Goal: Information Seeking & Learning: Learn about a topic

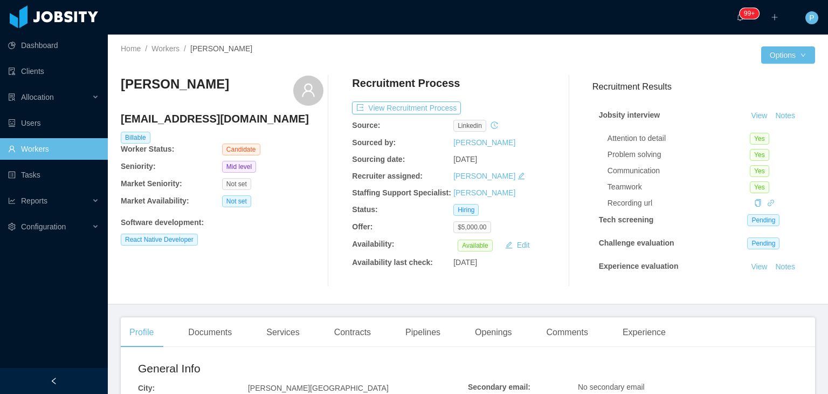
click at [514, 65] on div "Home / Workers / [PERSON_NAME] / Options [PERSON_NAME] [EMAIL_ADDRESS][DOMAIN_N…" at bounding box center [468, 170] width 720 height 270
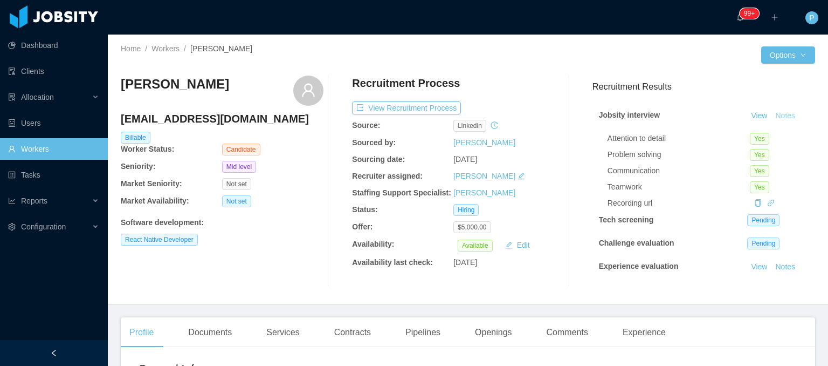
click at [771, 114] on button "Notes" at bounding box center [785, 115] width 29 height 13
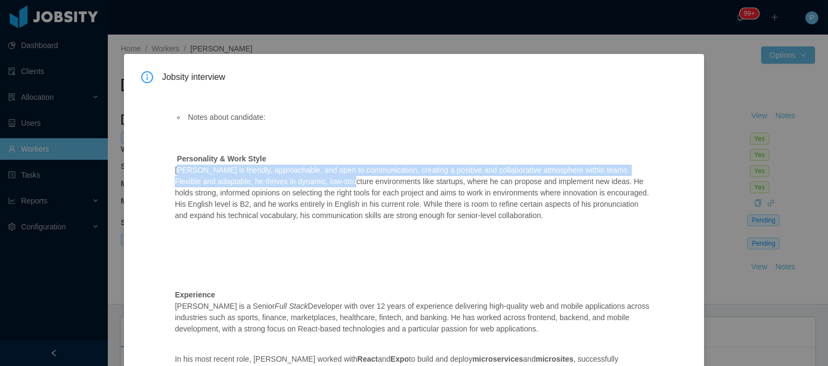
drag, startPoint x: 173, startPoint y: 168, endPoint x: 336, endPoint y: 177, distance: 163.6
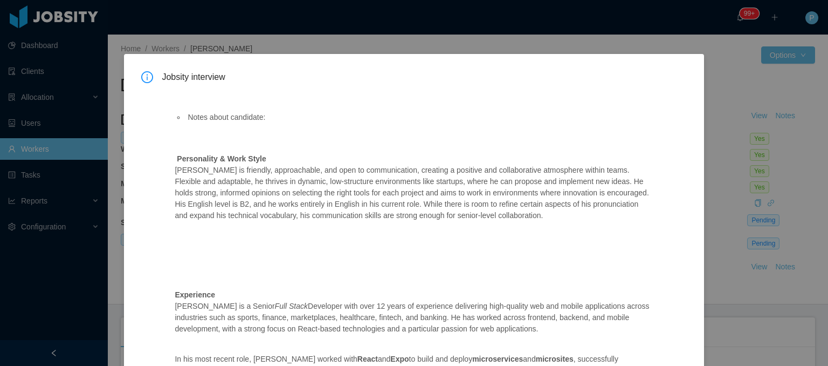
click at [311, 263] on p at bounding box center [413, 264] width 477 height 11
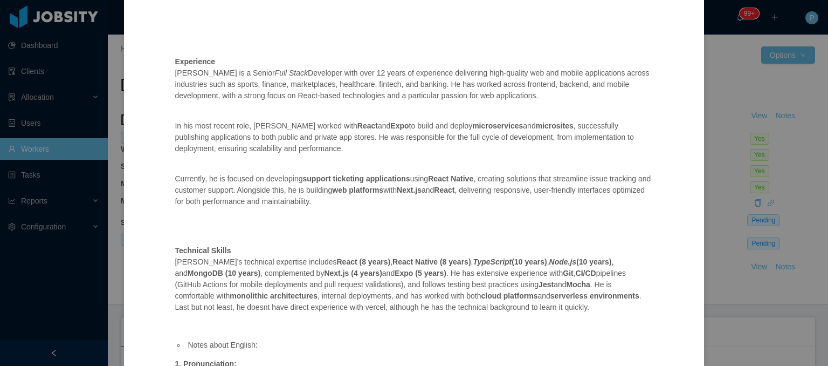
scroll to position [237, 0]
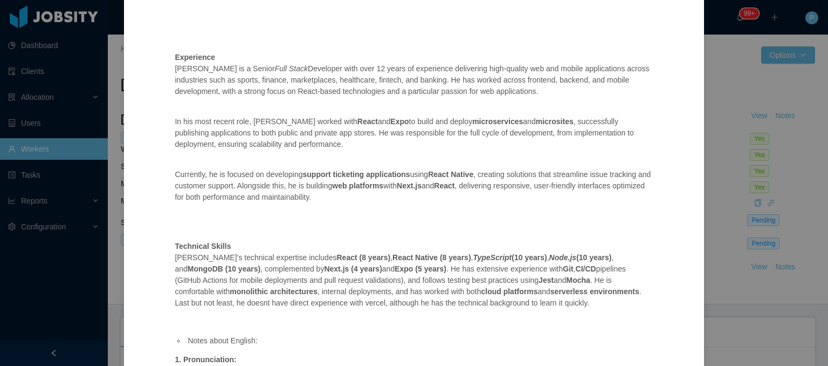
drag, startPoint x: 290, startPoint y: 66, endPoint x: 455, endPoint y: 67, distance: 165.0
click at [455, 67] on p "Experience [PERSON_NAME] is a Senior Full Stack Developer with over 12 years of…" at bounding box center [413, 74] width 477 height 45
drag, startPoint x: 311, startPoint y: 122, endPoint x: 375, endPoint y: 121, distance: 64.7
click at [375, 121] on p "In his most recent role, [PERSON_NAME] worked with React and Expo to build and …" at bounding box center [413, 133] width 477 height 34
drag, startPoint x: 420, startPoint y: 174, endPoint x: 462, endPoint y: 177, distance: 41.7
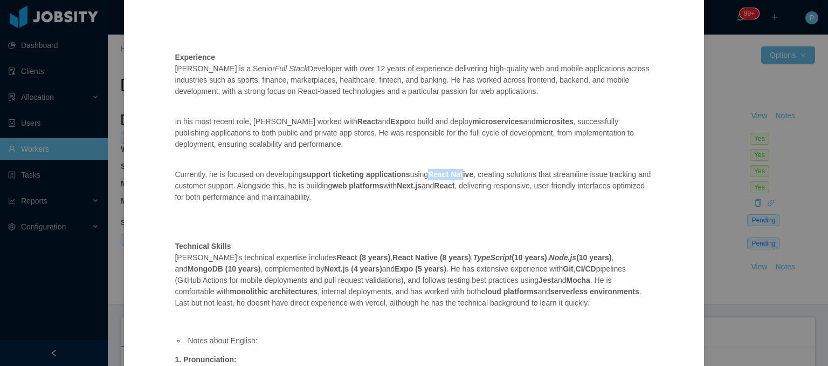
click at [462, 177] on p "Currently, he is focused on developing support ticketing applications using Rea…" at bounding box center [413, 186] width 477 height 34
click at [441, 205] on div "Notes about candidate: Personality & Work Style [PERSON_NAME] is friendly, appr…" at bounding box center [413, 236] width 503 height 773
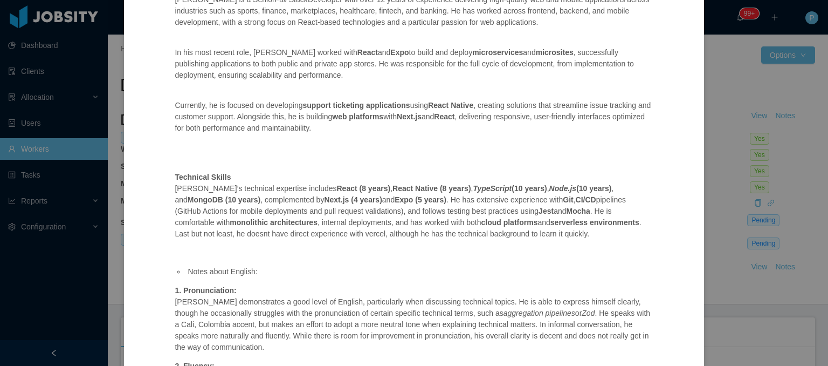
scroll to position [324, 0]
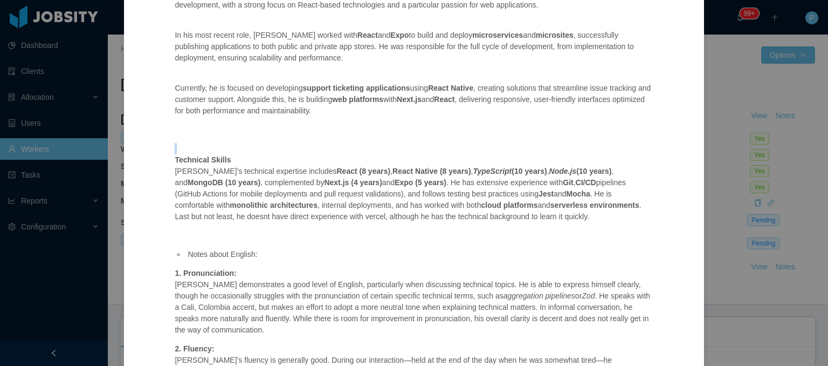
drag, startPoint x: 175, startPoint y: 152, endPoint x: 272, endPoint y: 229, distance: 124.7
click at [272, 229] on div "Notes about candidate: Personality & Work Style [PERSON_NAME] is friendly, appr…" at bounding box center [413, 150] width 503 height 773
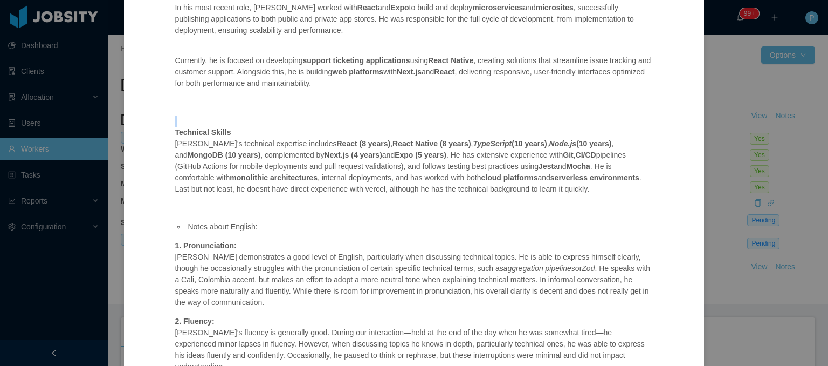
scroll to position [353, 0]
click at [526, 146] on p "Technical Skills [PERSON_NAME]’s technical expertise includes React (8 years) ,…" at bounding box center [413, 159] width 477 height 68
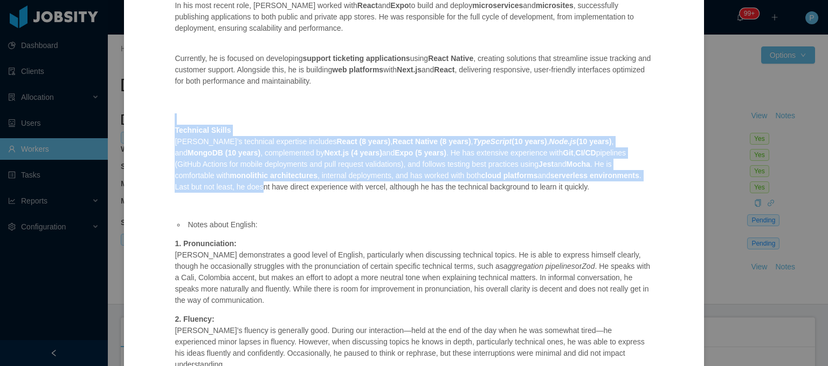
drag, startPoint x: 165, startPoint y: 124, endPoint x: 202, endPoint y: 183, distance: 69.3
click at [202, 183] on div "Notes about candidate: Personality & Work Style [PERSON_NAME] is friendly, appr…" at bounding box center [413, 120] width 503 height 773
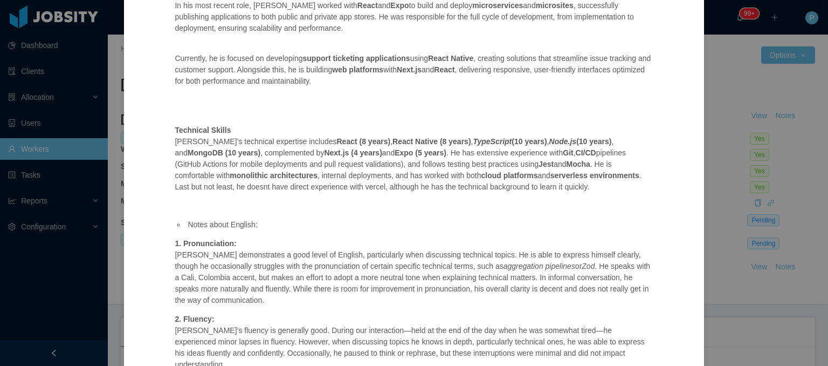
click at [403, 191] on p "Technical Skills [PERSON_NAME]’s technical expertise includes React (8 years) ,…" at bounding box center [413, 159] width 477 height 68
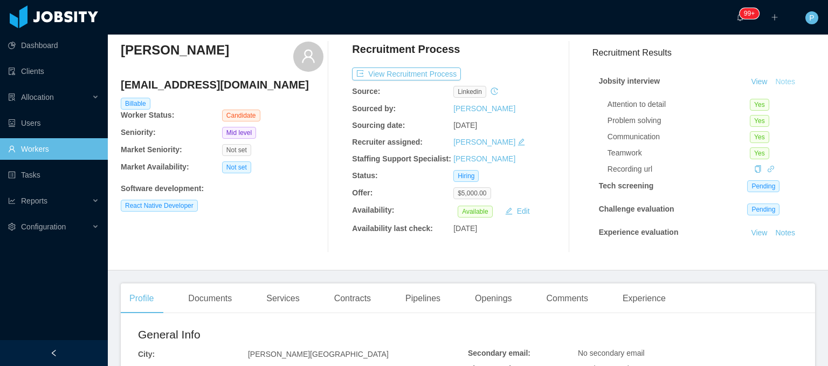
scroll to position [0, 0]
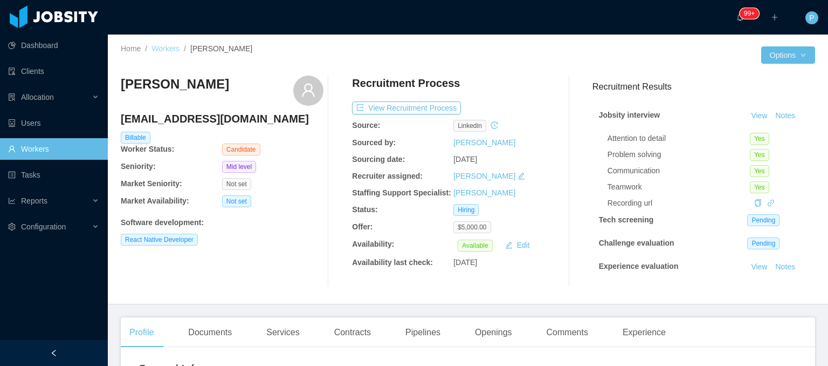
click at [168, 47] on link "Workers" at bounding box center [166, 48] width 28 height 9
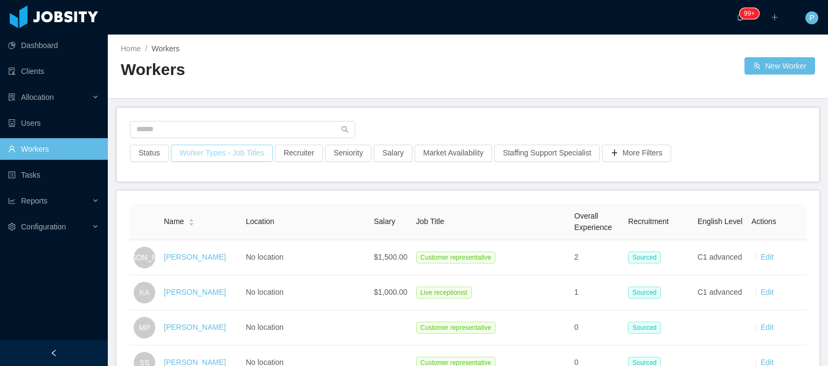
click at [229, 160] on button "Worker Types - Job Titles" at bounding box center [222, 153] width 102 height 17
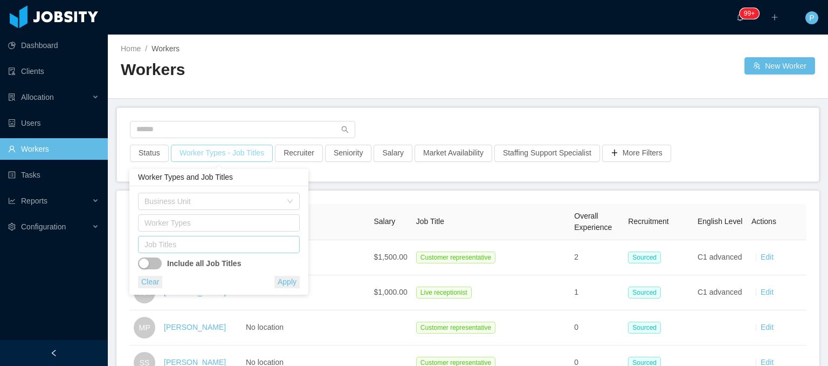
click at [222, 247] on div "Job Titles" at bounding box center [217, 244] width 144 height 11
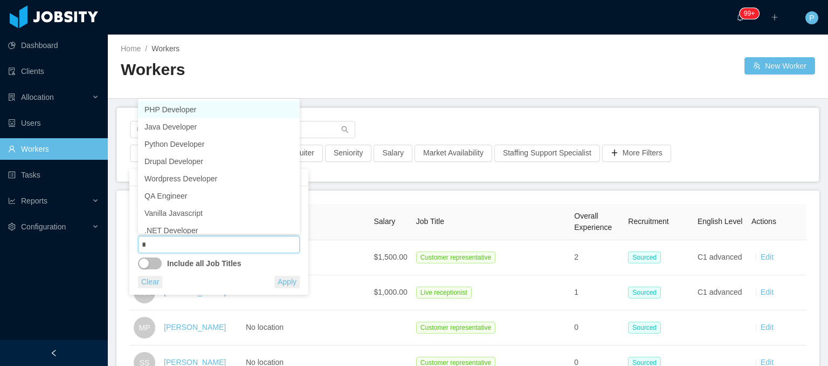
type input "**"
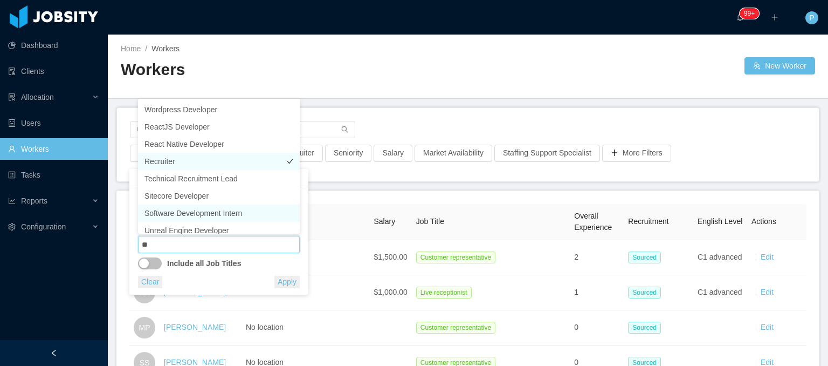
scroll to position [5, 0]
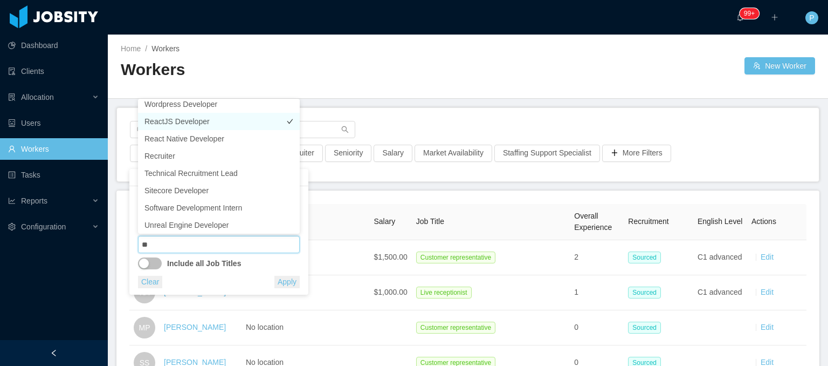
click at [209, 126] on li "ReactJS Developer" at bounding box center [219, 121] width 162 height 17
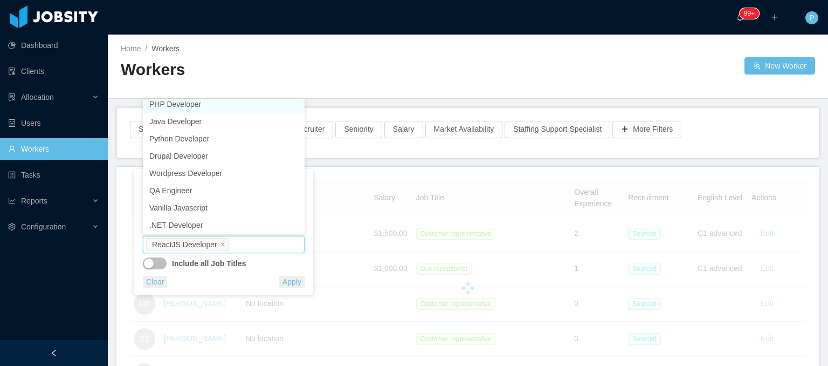
scroll to position [2, 0]
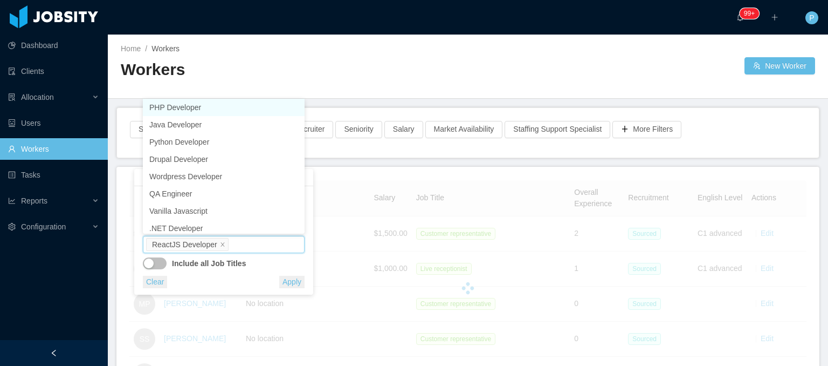
click at [398, 83] on div "Workers" at bounding box center [294, 74] width 347 height 30
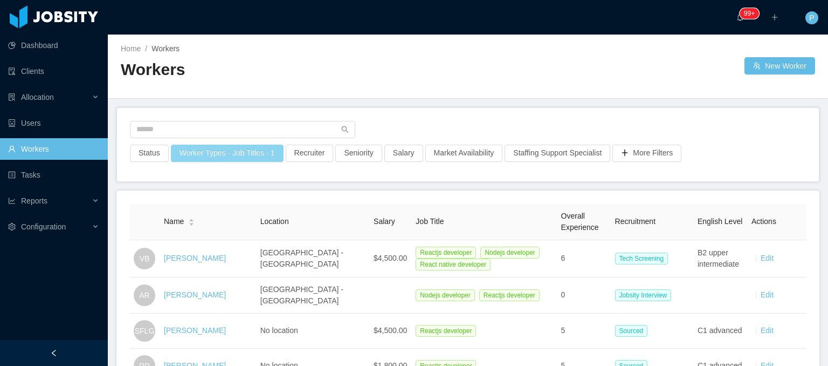
click at [233, 154] on button "Worker Types - Job Titles · 1" at bounding box center [227, 153] width 113 height 17
click at [436, 90] on div "Home / Workers / Workers New Worker" at bounding box center [468, 67] width 720 height 64
click at [642, 154] on button "More Filters" at bounding box center [647, 153] width 69 height 17
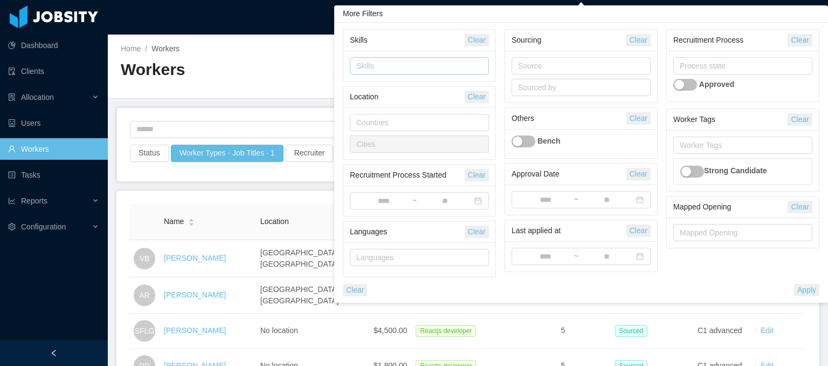
click at [430, 66] on div "Skills" at bounding box center [416, 65] width 121 height 11
type input "****"
click at [436, 81] on li "Redux" at bounding box center [418, 86] width 139 height 17
click at [807, 286] on button "Apply" at bounding box center [806, 290] width 25 height 12
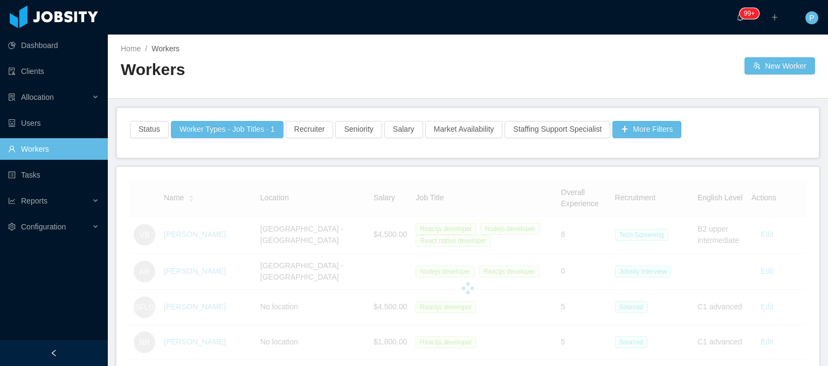
click at [593, 57] on div "Home / Workers / Workers New Worker" at bounding box center [468, 67] width 720 height 64
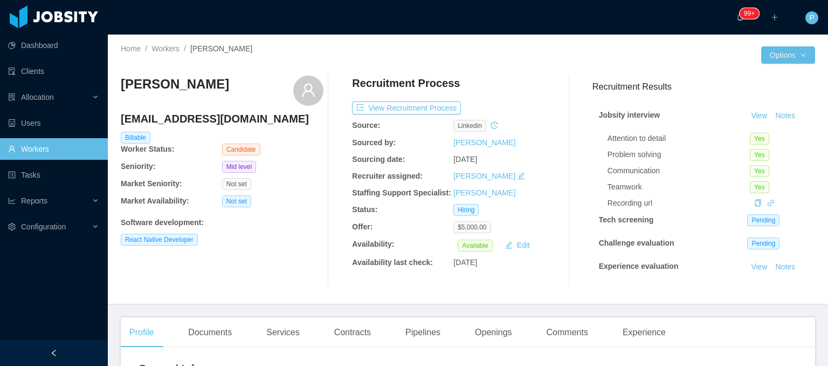
click at [501, 100] on div "Recruitment Process View Recruitment Process Source: linkedin Sourced by: [PERS…" at bounding box center [453, 180] width 203 height 211
click at [435, 102] on button "View Recruitment Process" at bounding box center [406, 107] width 109 height 13
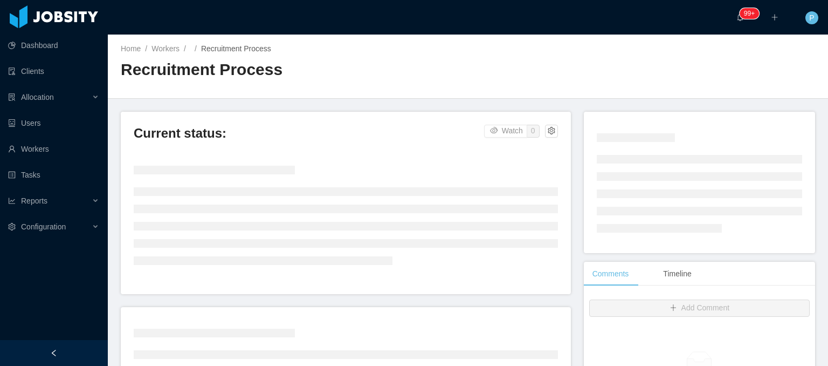
click at [603, 56] on div "Home / Workers / / Recruitment Process / Recruitment Process" at bounding box center [468, 67] width 720 height 64
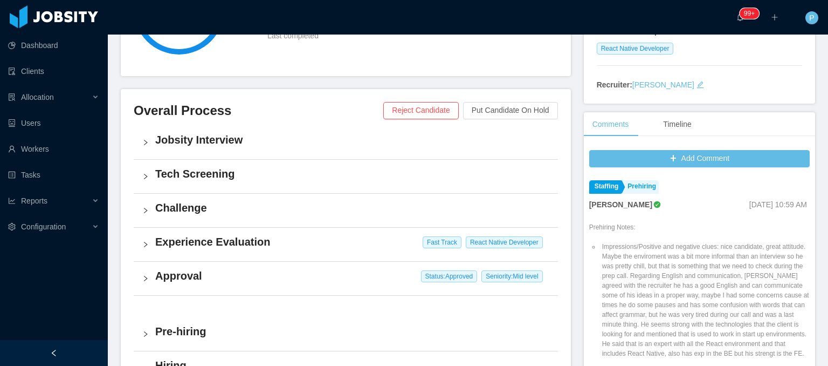
scroll to position [195, 0]
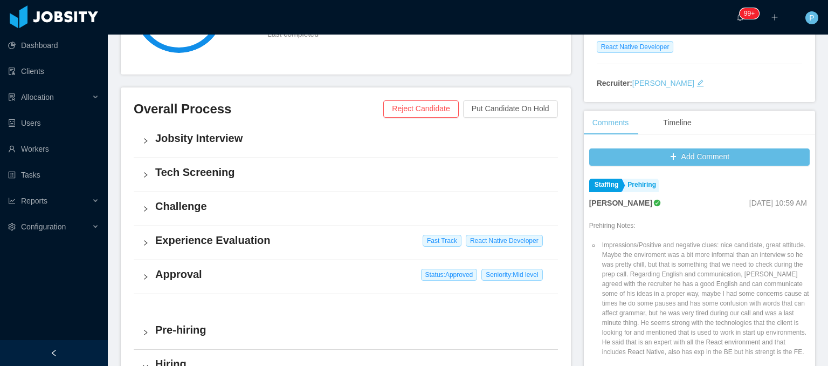
click at [446, 156] on div "Jobsity Interview" at bounding box center [346, 140] width 424 height 33
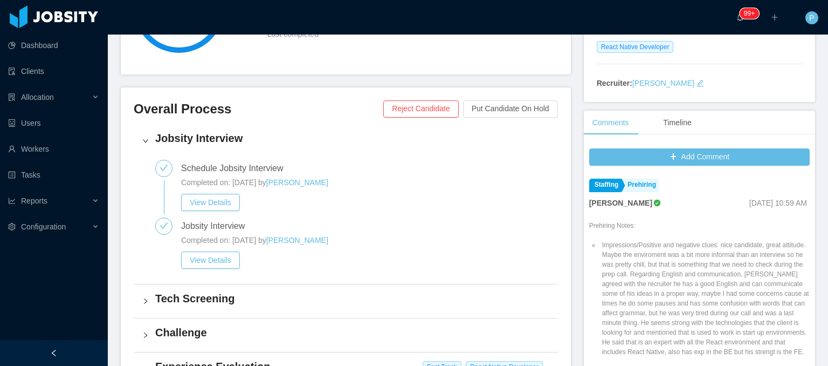
scroll to position [273, 0]
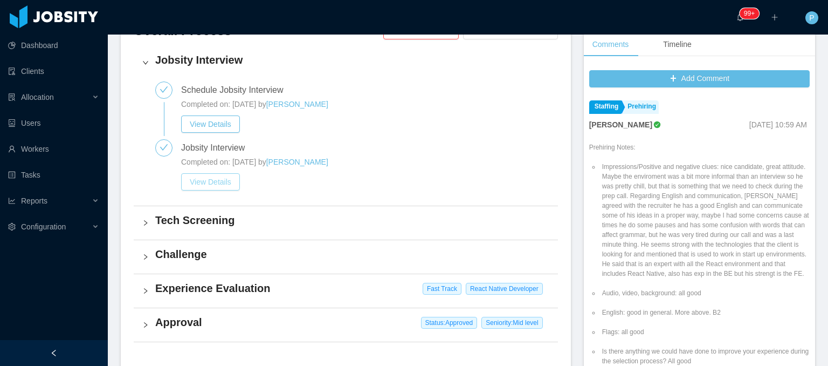
click at [224, 183] on button "View Details" at bounding box center [210, 181] width 59 height 17
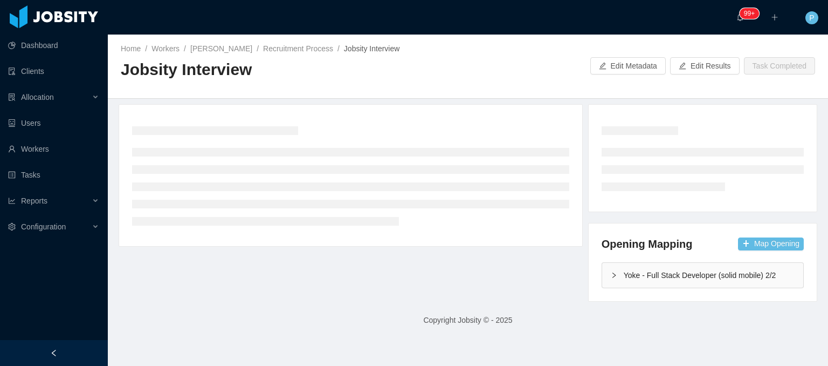
click at [422, 110] on div at bounding box center [350, 175] width 463 height 141
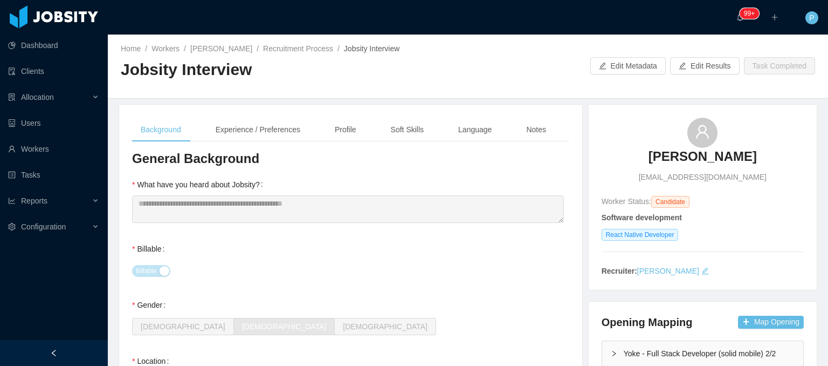
click at [399, 178] on div "**********" at bounding box center [350, 200] width 437 height 52
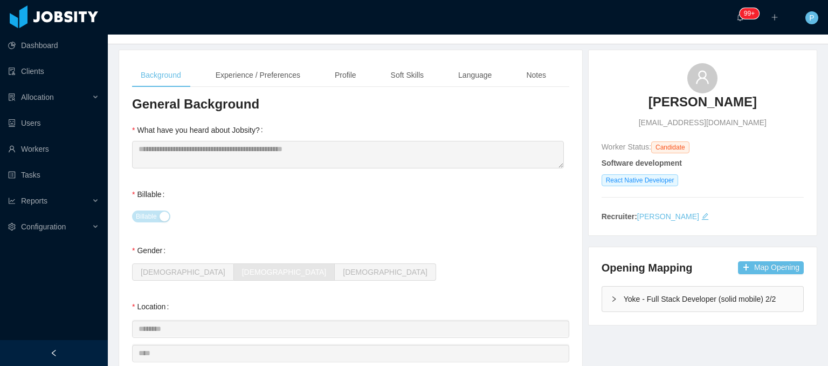
scroll to position [64, 0]
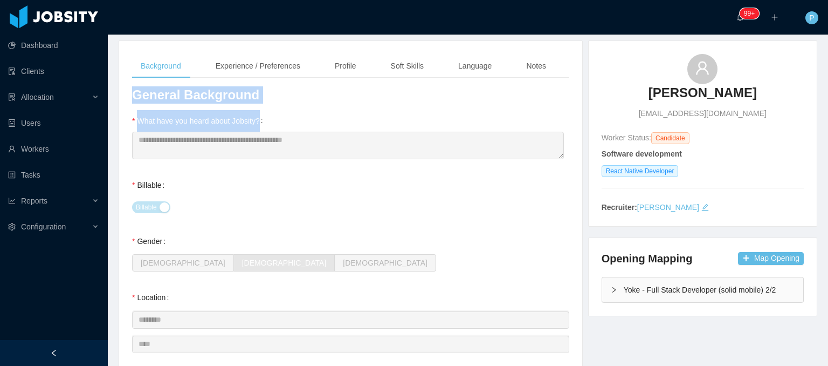
drag, startPoint x: 131, startPoint y: 109, endPoint x: 281, endPoint y: 123, distance: 151.1
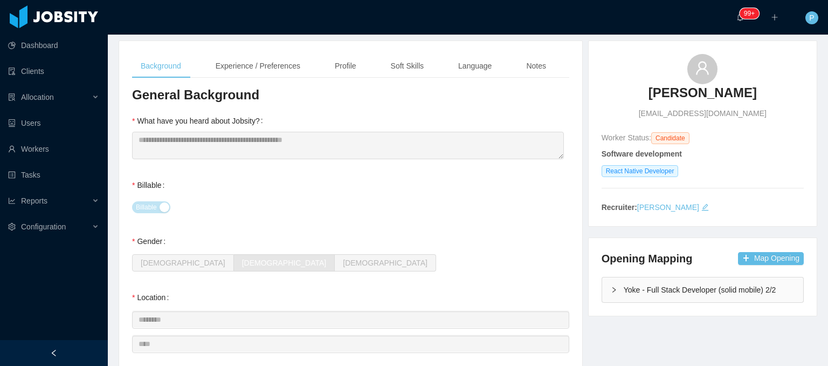
click at [333, 197] on div "Billable" at bounding box center [350, 207] width 437 height 22
click at [439, 100] on h3 "General Background" at bounding box center [350, 94] width 437 height 17
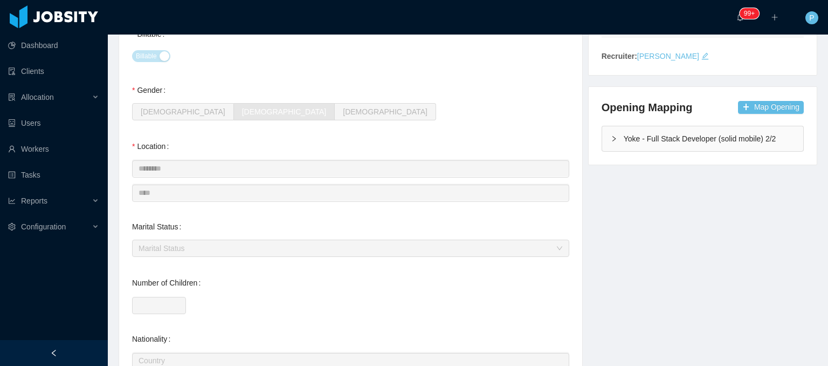
scroll to position [236, 0]
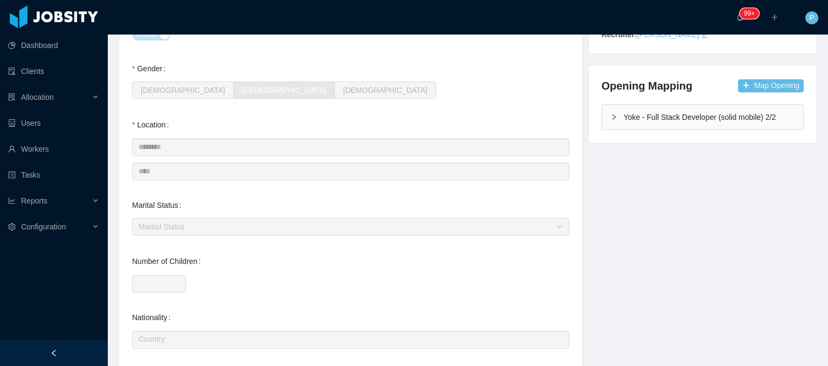
click at [196, 130] on div "Location Country ******** Colombia City **** [GEOGRAPHIC_DATA]" at bounding box center [350, 147] width 437 height 67
click at [253, 195] on div "Marital Status Marital Status" at bounding box center [350, 215] width 437 height 43
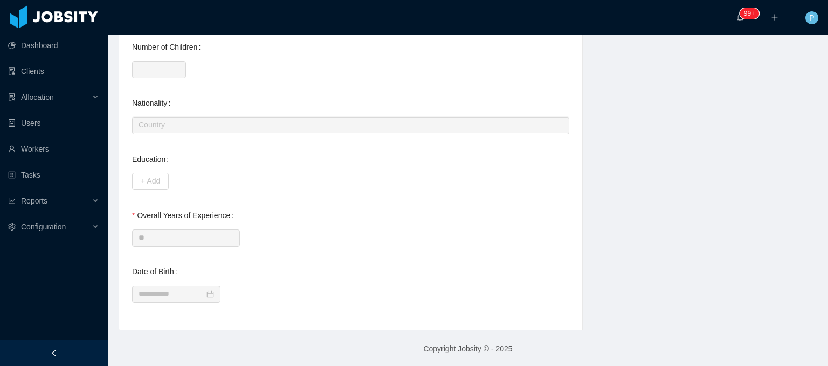
scroll to position [452, 0]
click at [243, 215] on div "Overall Years of Experience **" at bounding box center [350, 224] width 437 height 43
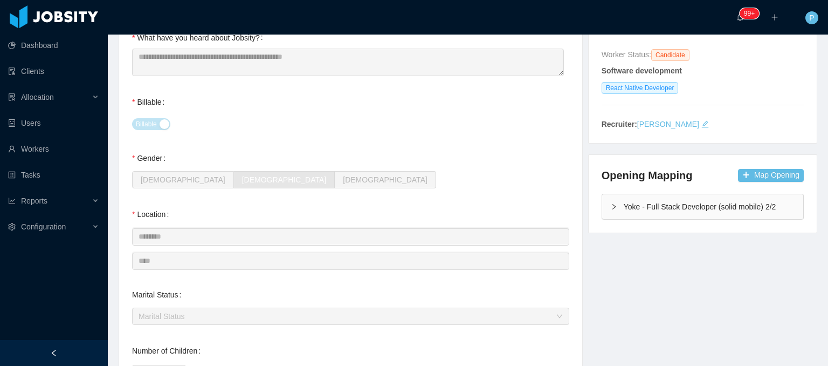
scroll to position [0, 0]
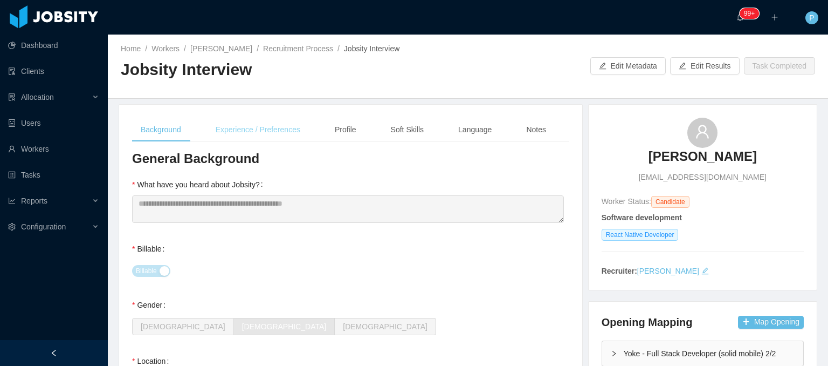
click at [287, 124] on div "Experience / Preferences" at bounding box center [258, 130] width 102 height 24
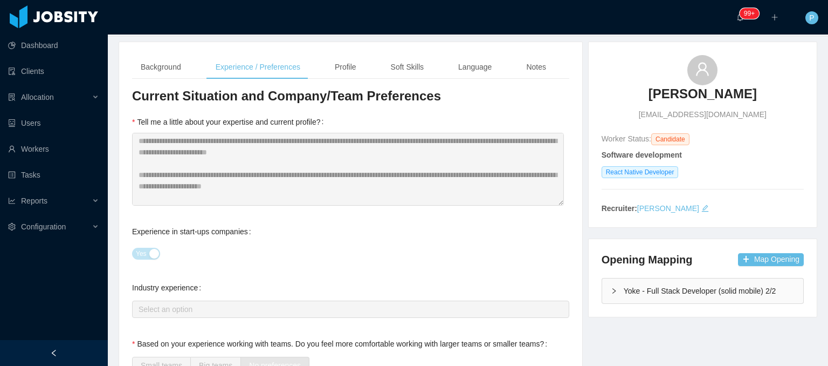
scroll to position [103, 0]
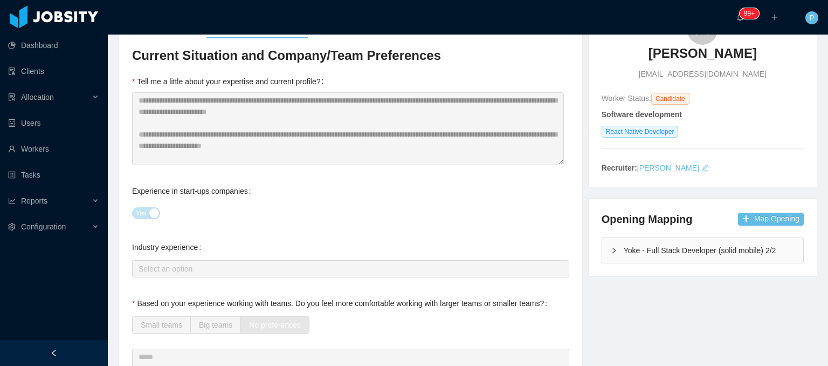
click at [403, 193] on div "Experience in start-ups companies Yes" at bounding box center [350, 201] width 437 height 43
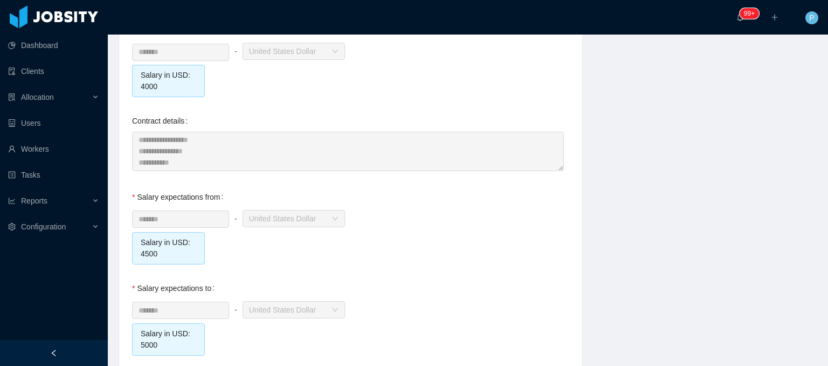
scroll to position [1129, 0]
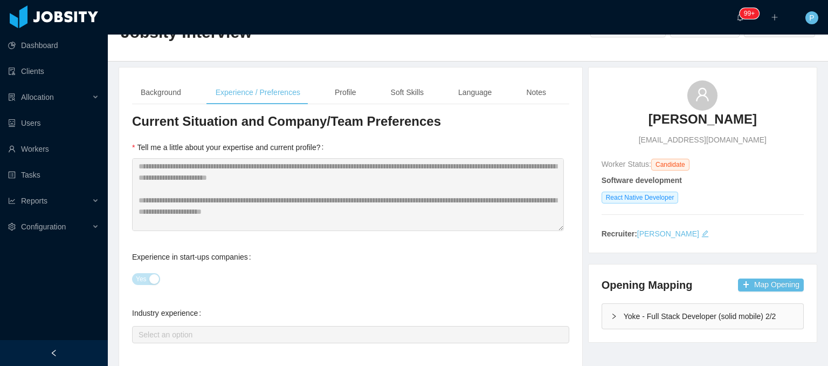
scroll to position [3, 0]
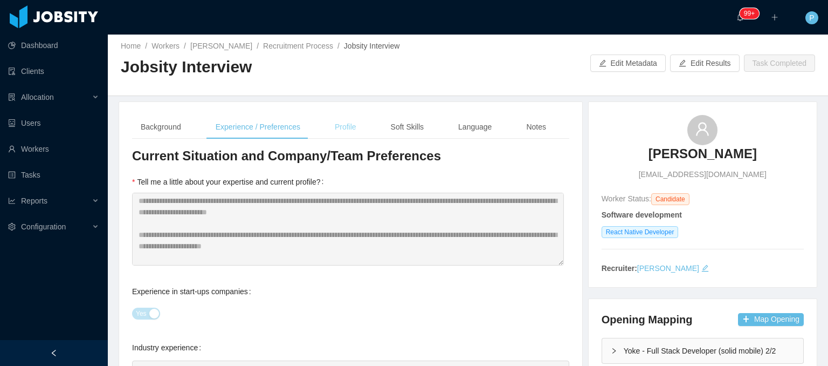
click at [343, 126] on div "Profile" at bounding box center [345, 127] width 39 height 24
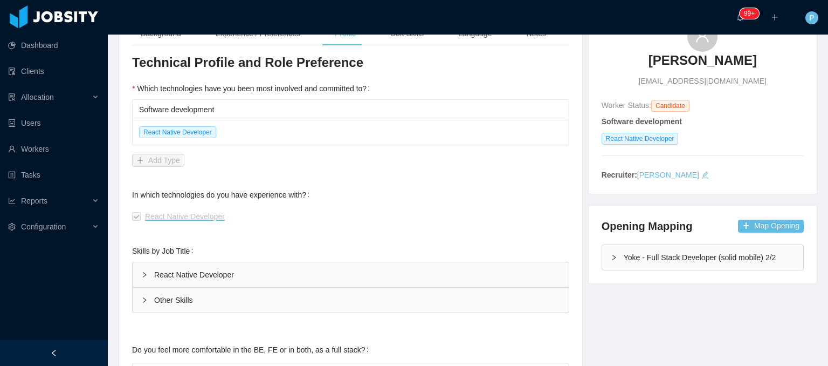
scroll to position [0, 0]
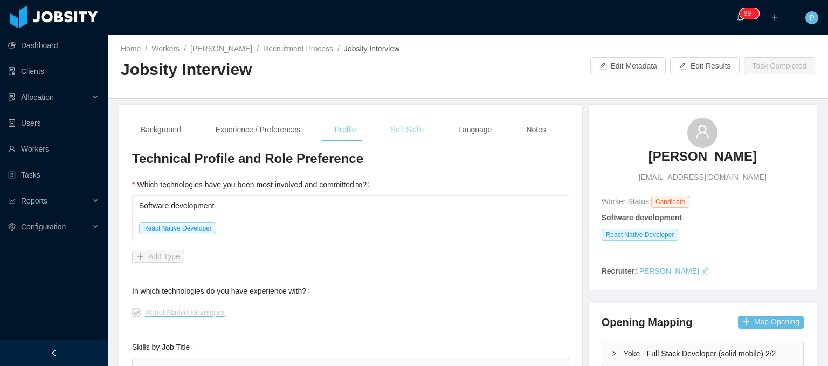
click at [408, 132] on div "Soft Skills" at bounding box center [407, 130] width 50 height 24
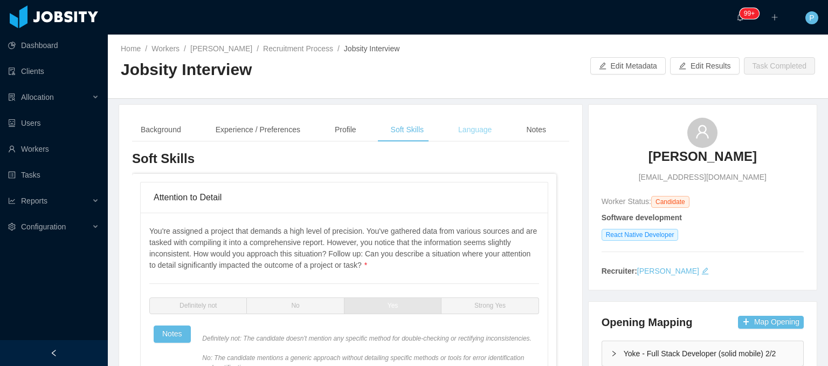
click at [470, 133] on div "Language" at bounding box center [475, 130] width 51 height 24
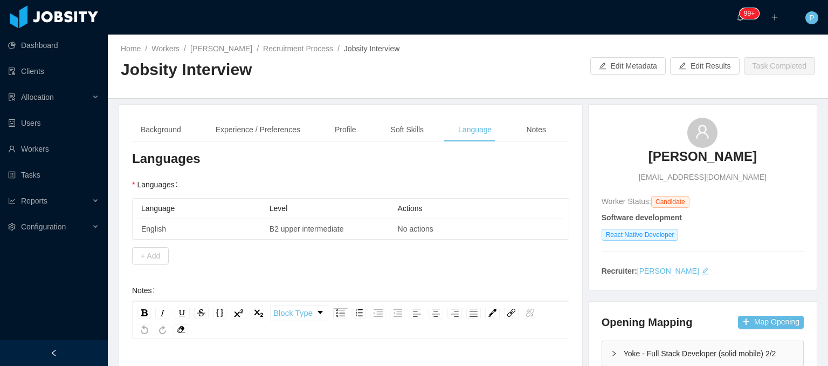
click at [506, 83] on div "Home / Workers / [PERSON_NAME] / Recruitment Process / Jobsity Interview / Jobs…" at bounding box center [468, 67] width 720 height 64
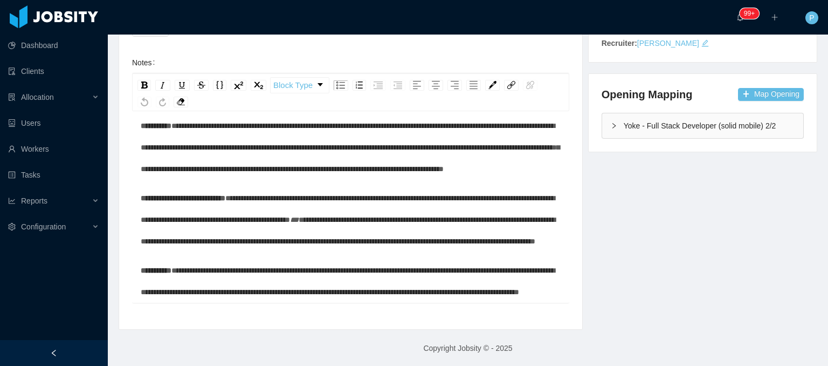
scroll to position [341, 0]
drag, startPoint x: 190, startPoint y: 248, endPoint x: 288, endPoint y: 245, distance: 98.7
click at [288, 266] on span "**********" at bounding box center [348, 280] width 414 height 29
drag, startPoint x: 462, startPoint y: 271, endPoint x: 544, endPoint y: 273, distance: 82.0
click at [544, 273] on span "**********" at bounding box center [348, 280] width 414 height 29
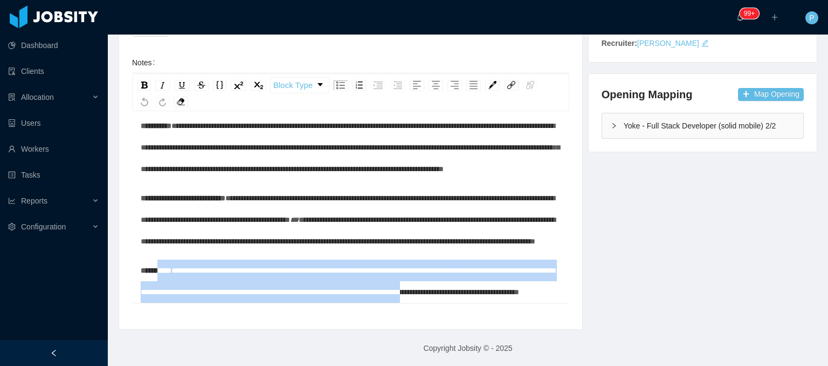
drag, startPoint x: 163, startPoint y: 225, endPoint x: 170, endPoint y: 291, distance: 66.6
click at [170, 291] on div "**********" at bounding box center [351, 280] width 421 height 43
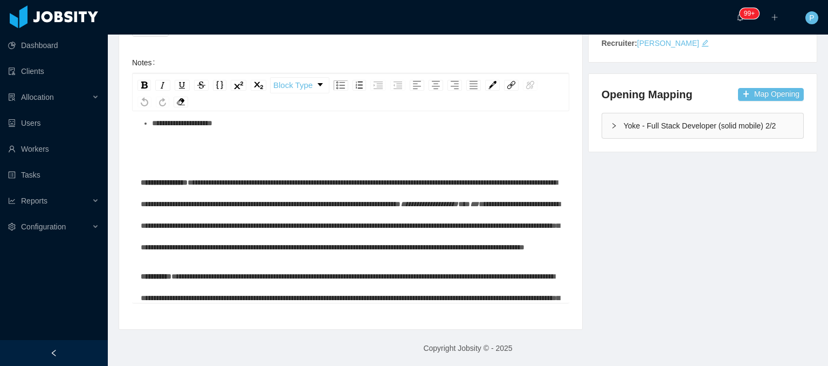
scroll to position [0, 0]
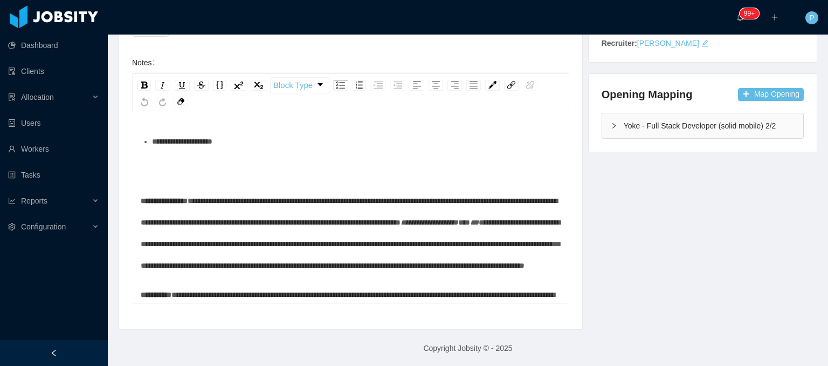
click at [560, 56] on div "**********" at bounding box center [350, 177] width 437 height 251
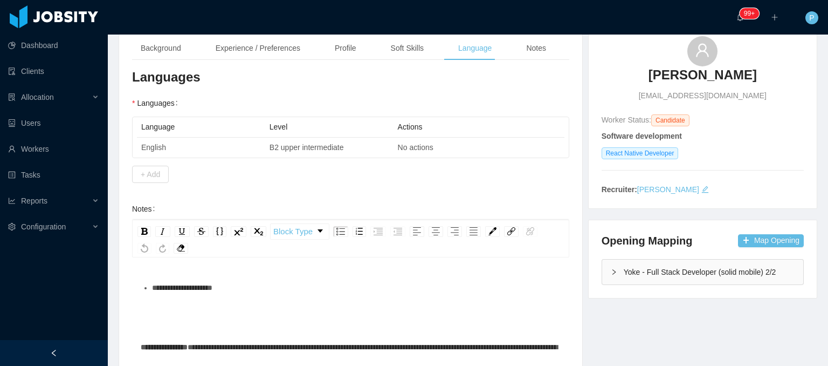
scroll to position [77, 0]
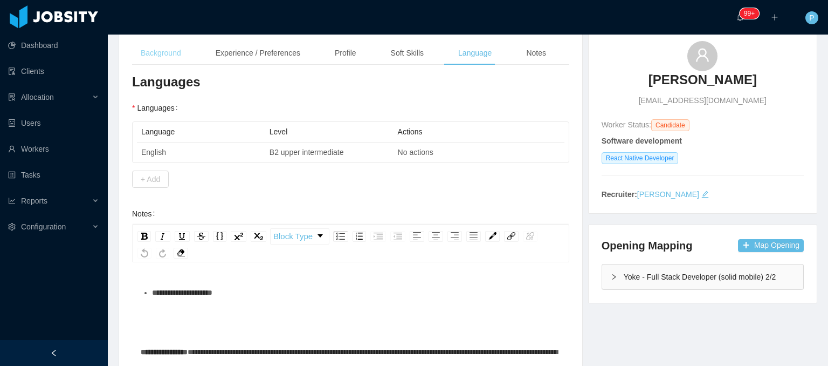
click at [162, 45] on div "Background" at bounding box center [161, 53] width 58 height 24
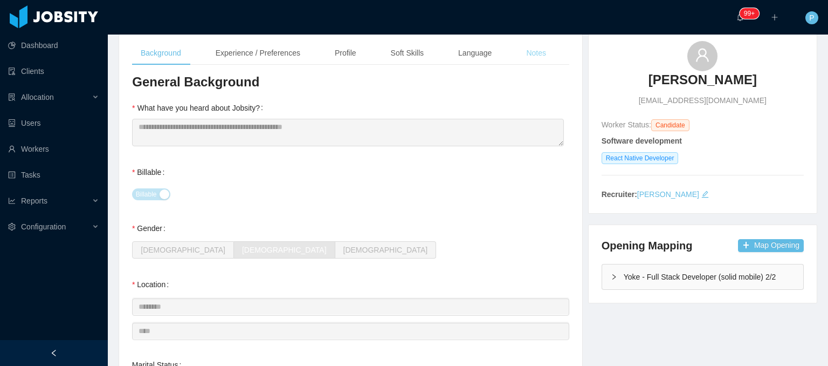
click at [544, 49] on div "Notes" at bounding box center [536, 53] width 37 height 24
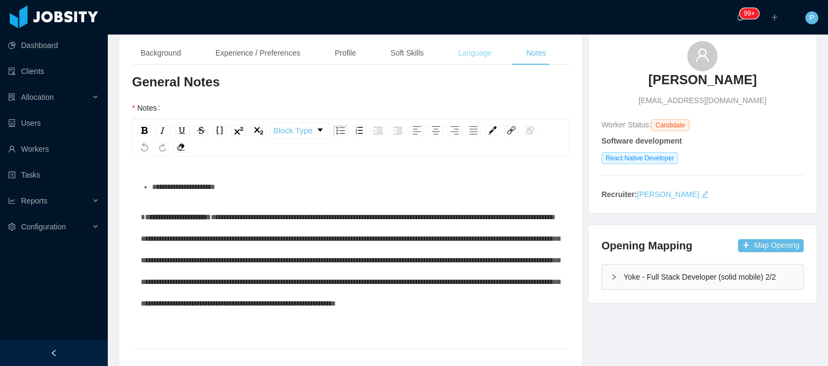
click at [467, 43] on div "Language" at bounding box center [475, 53] width 51 height 24
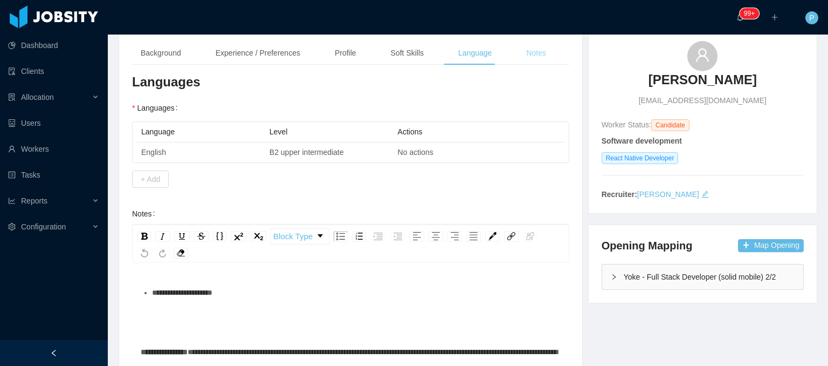
click at [530, 54] on div "Notes" at bounding box center [536, 53] width 37 height 24
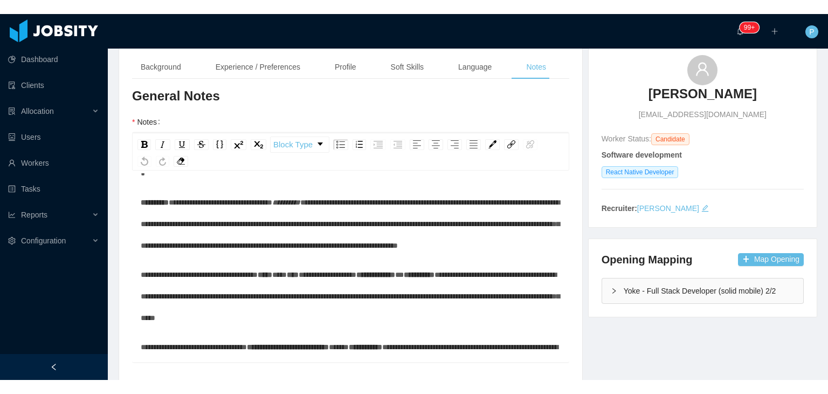
scroll to position [0, 0]
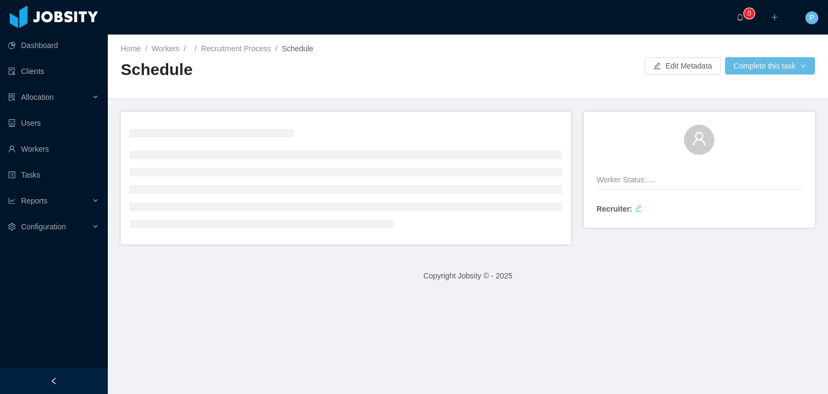
click at [544, 69] on div at bounding box center [556, 65] width 177 height 17
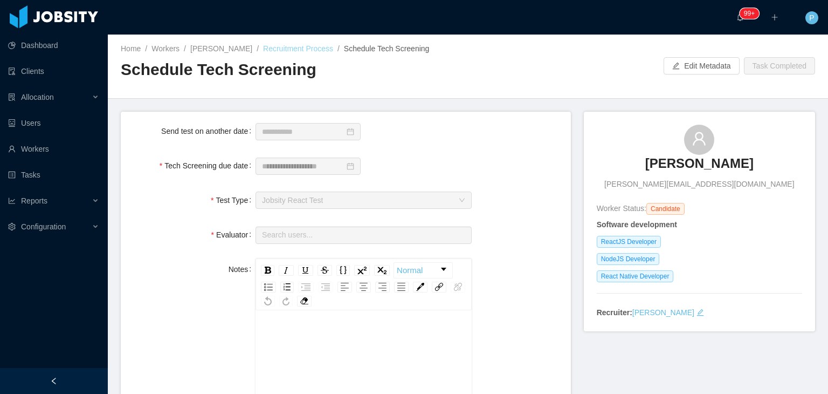
click at [266, 53] on link "Recruitment Process" at bounding box center [298, 48] width 70 height 9
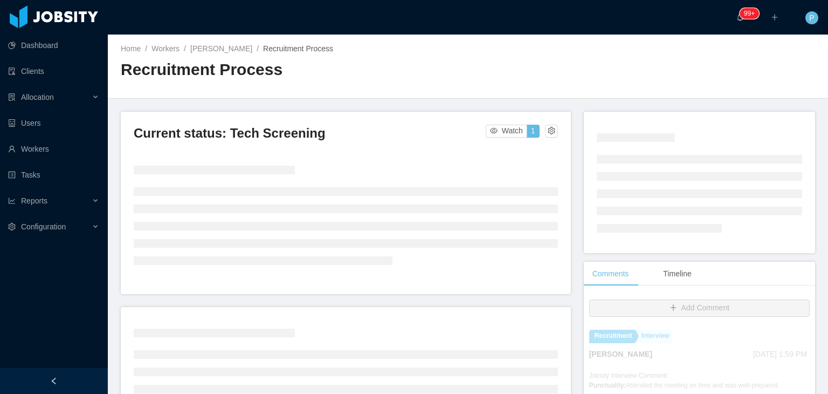
click at [427, 68] on h2 "Recruitment Process" at bounding box center [294, 70] width 347 height 22
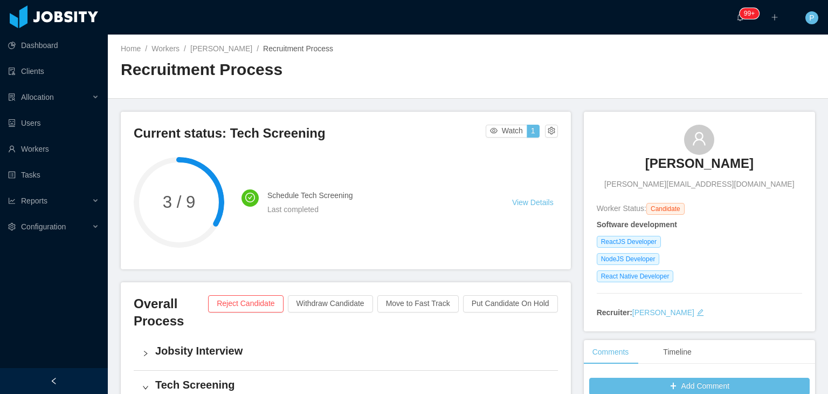
click at [608, 70] on div "Home / Workers / Victor Barros / Recruitment Process / Recruitment Process" at bounding box center [468, 67] width 720 height 64
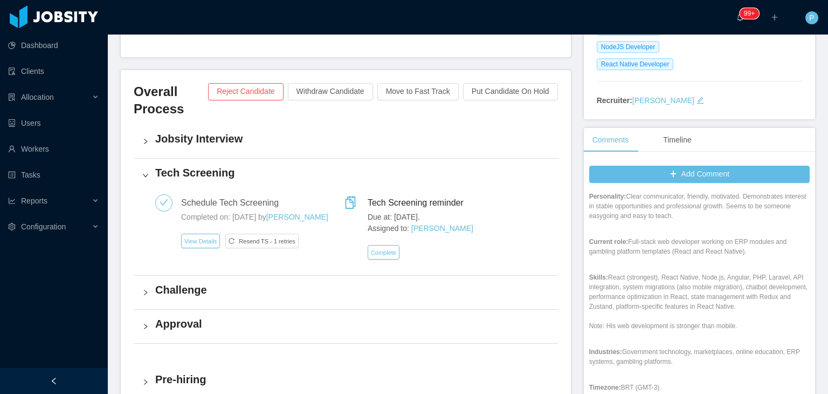
scroll to position [229, 0]
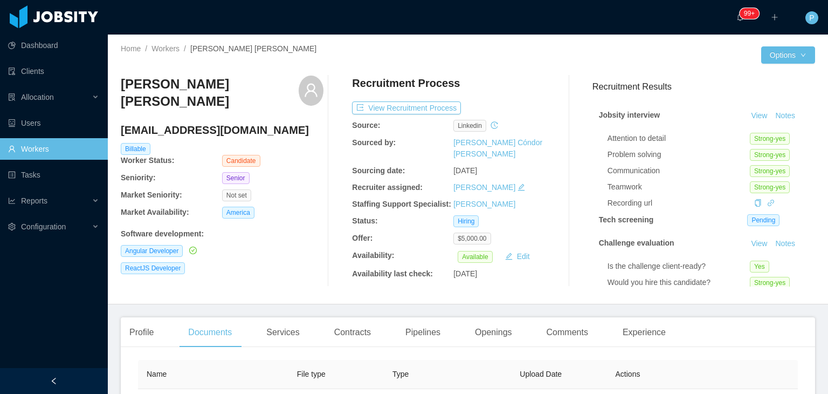
click at [509, 65] on div "Home / Workers / Lucas Fraga Trentin / Options Lucas Fraga Trentin lucasfragatr…" at bounding box center [468, 170] width 720 height 270
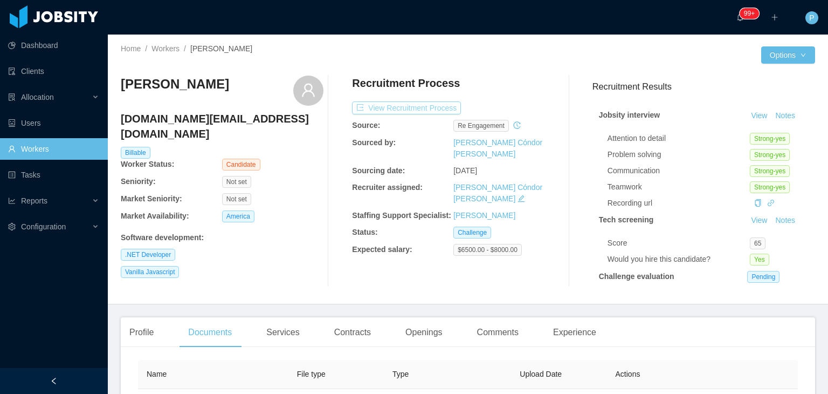
click at [434, 108] on button "View Recruitment Process" at bounding box center [406, 107] width 109 height 13
